Goal: Information Seeking & Learning: Learn about a topic

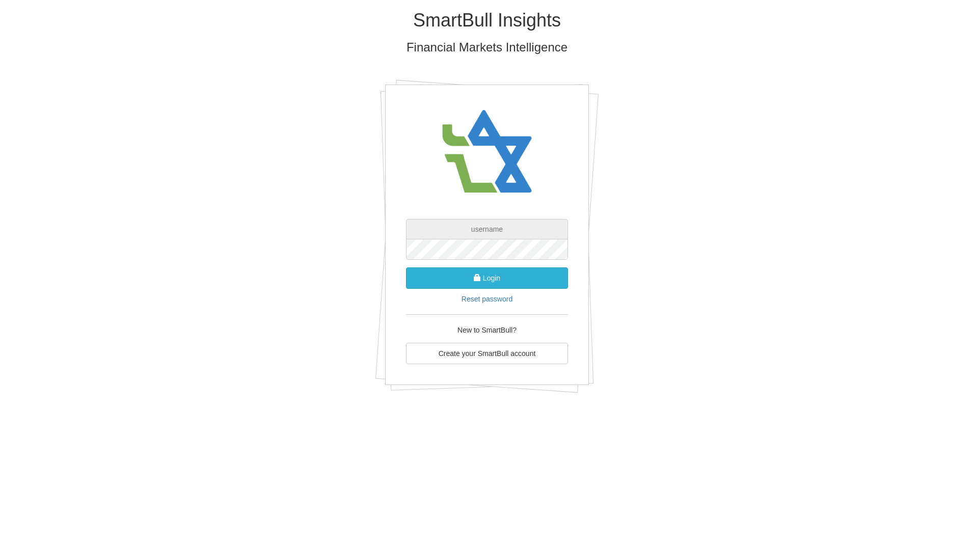
type input "[EMAIL_ADDRESS][DOMAIN_NAME]"
click at [493, 273] on button "Login" at bounding box center [487, 277] width 162 height 21
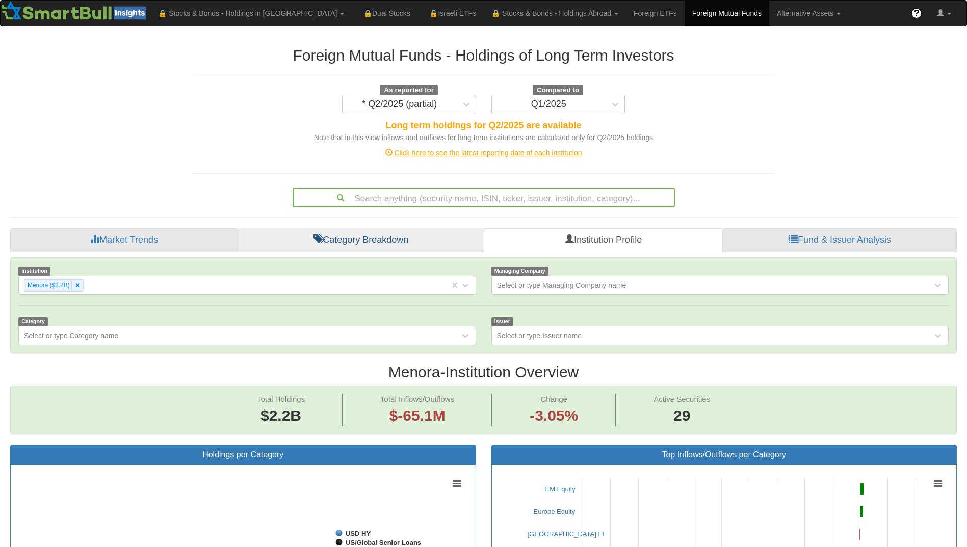
scroll to position [21, 927]
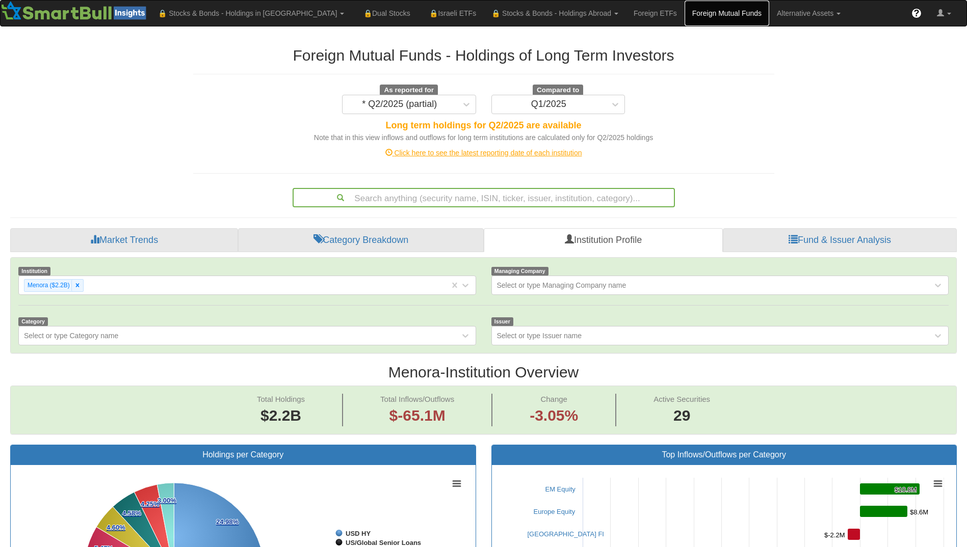
click at [684, 9] on link "Foreign Mutual Funds" at bounding box center [726, 13] width 85 height 25
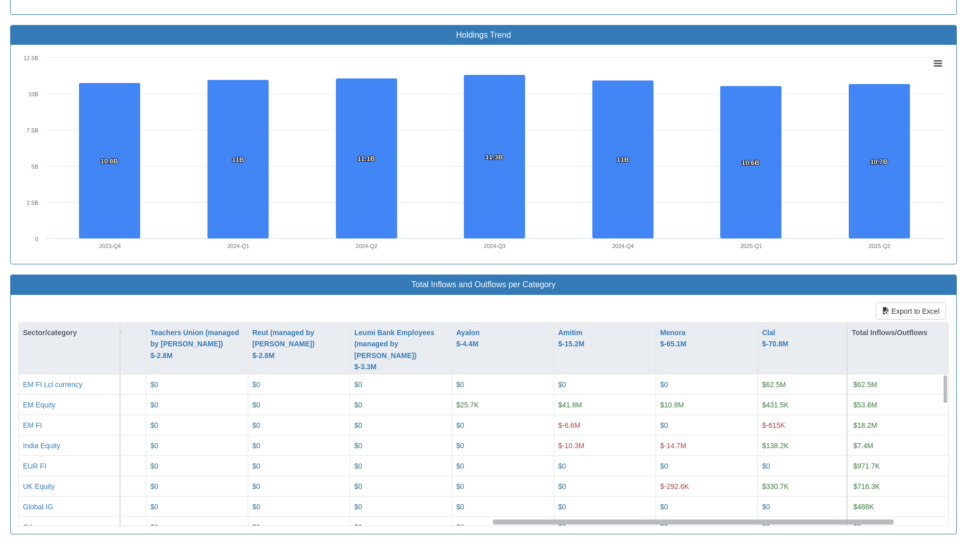
scroll to position [0, 1096]
drag, startPoint x: 388, startPoint y: 522, endPoint x: 861, endPoint y: 488, distance: 474.0
click at [861, 488] on div "EM FI Lcl currency $0 $0 $0 $0 $0 $0 $0 $0 $0 $0 $0 $0 $0 $0 $0 $0 $0 $62.5M $0…" at bounding box center [483, 449] width 929 height 151
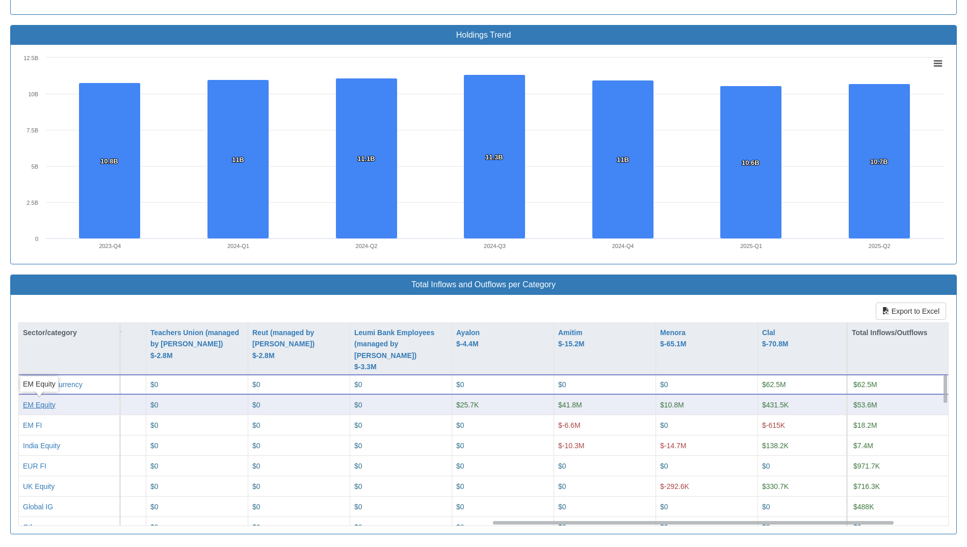
click at [28, 402] on div "EM Equity" at bounding box center [39, 404] width 33 height 10
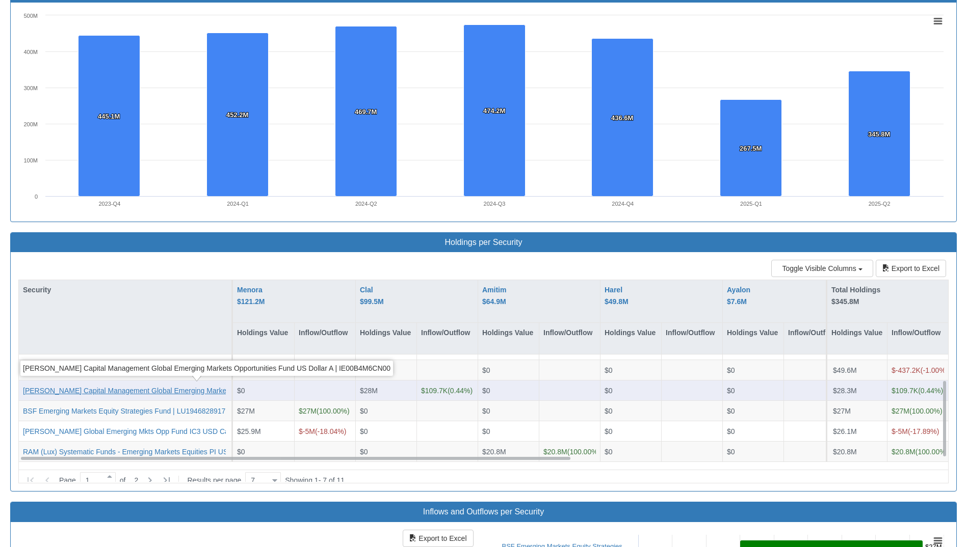
scroll to position [713, 0]
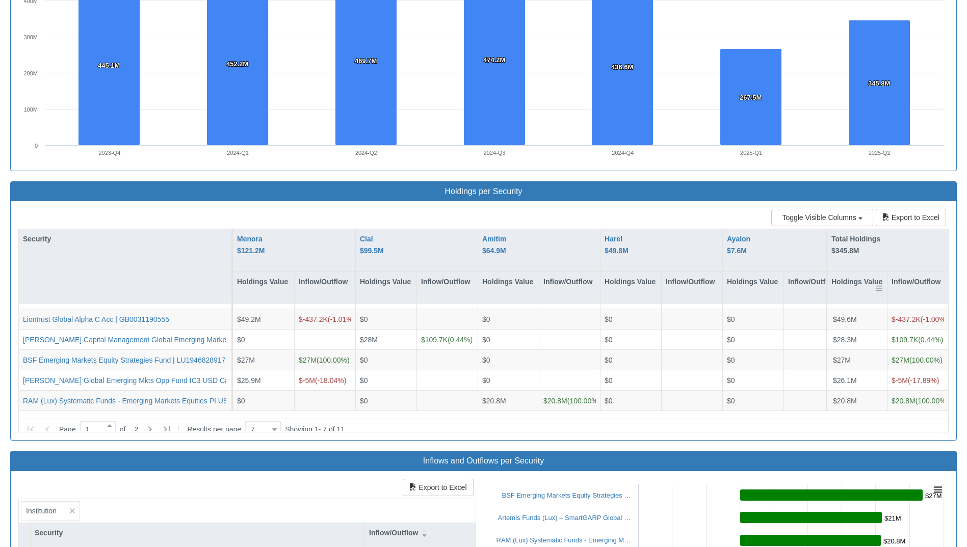
click at [854, 280] on div "Holdings Value" at bounding box center [857, 287] width 60 height 31
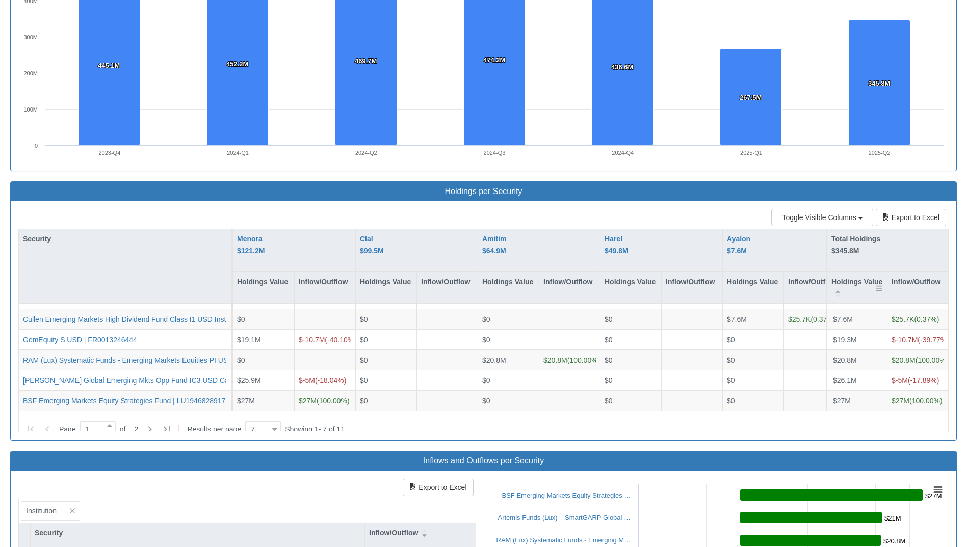
click at [854, 280] on div "Holdings Value" at bounding box center [857, 287] width 60 height 31
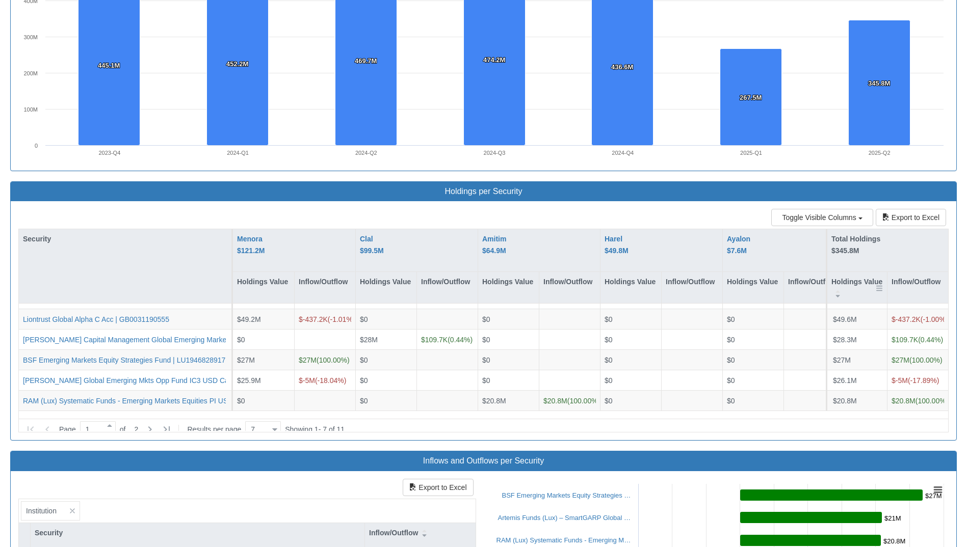
click at [854, 280] on div "Holdings Value" at bounding box center [857, 287] width 60 height 31
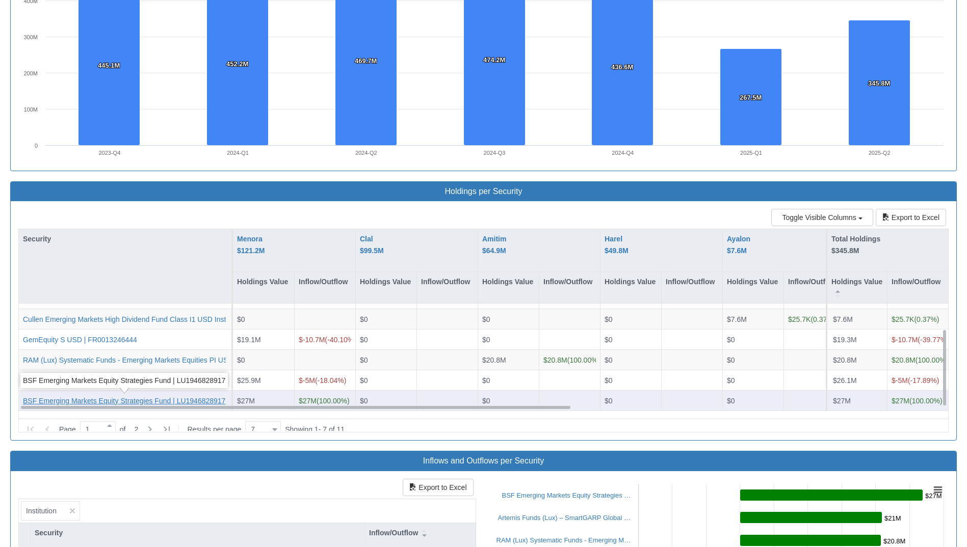
click at [176, 397] on div "BSF Emerging Markets Equity Strategies Fund | LU1946828917" at bounding box center [124, 401] width 202 height 10
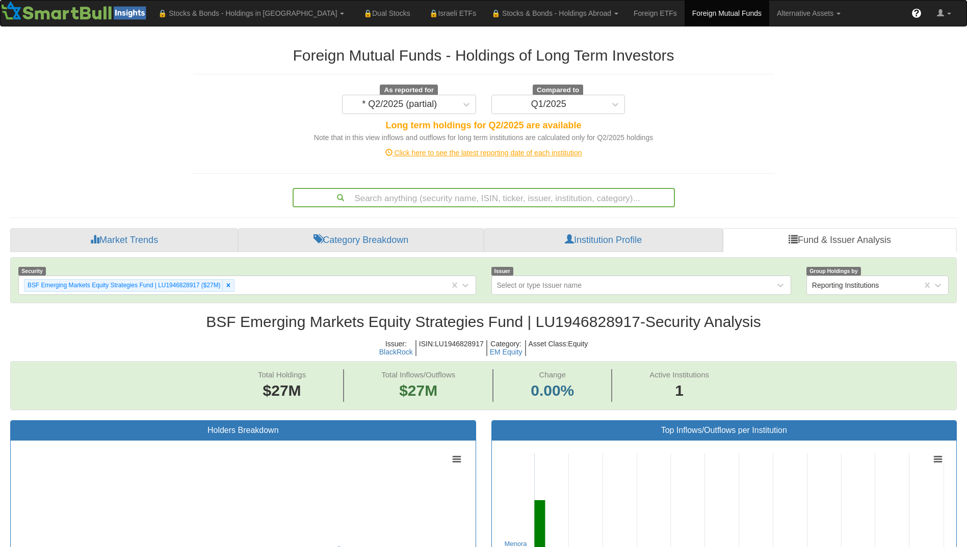
scroll to position [21, 927]
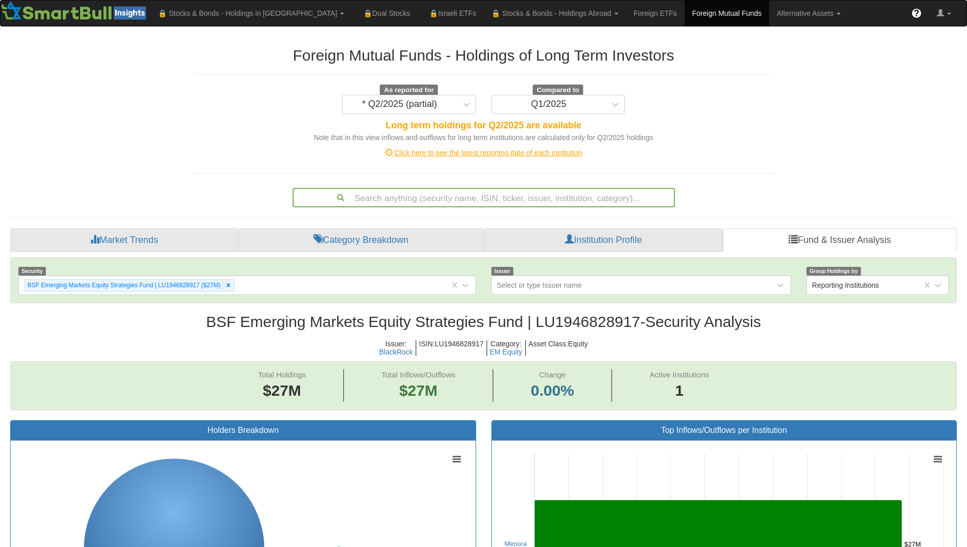
click at [557, 320] on h2 "BSF Emerging Markets Equity Strategies Fund | LU1946828917 - Security Analysis" at bounding box center [483, 321] width 946 height 17
copy h2 "LU1946828917"
click at [684, 13] on link "Foreign Mutual Funds" at bounding box center [726, 13] width 85 height 25
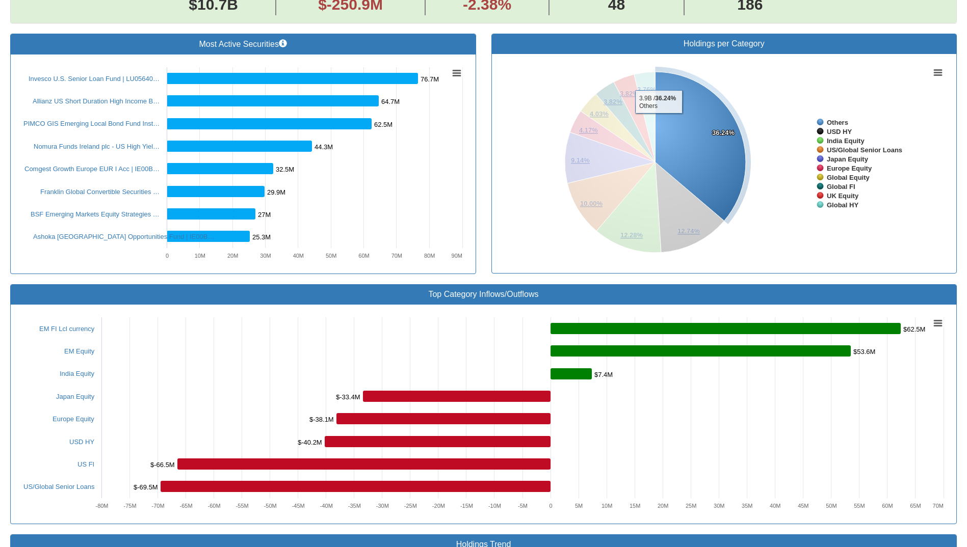
scroll to position [79, 0]
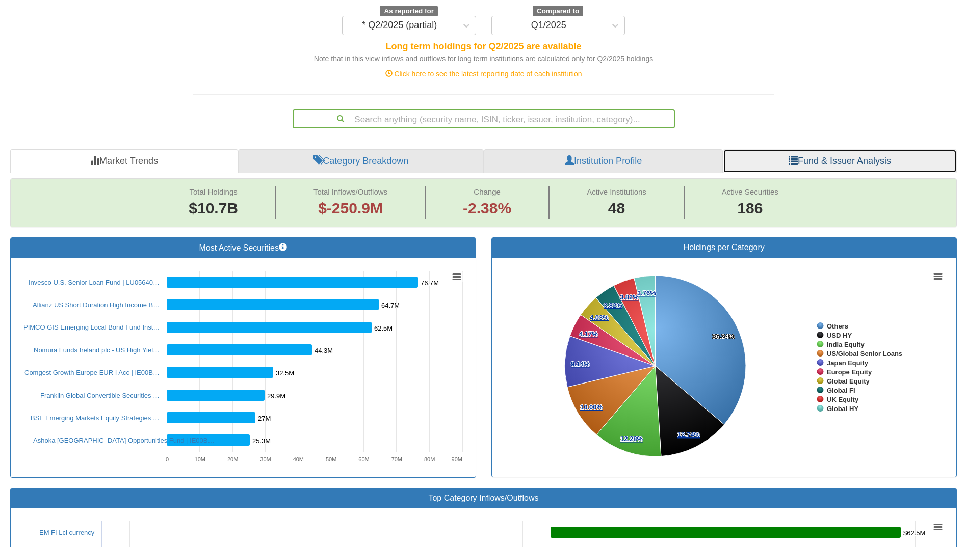
click at [810, 163] on link "Fund & Issuer Analysis" at bounding box center [839, 161] width 234 height 24
